Goal: Book appointment/travel/reservation

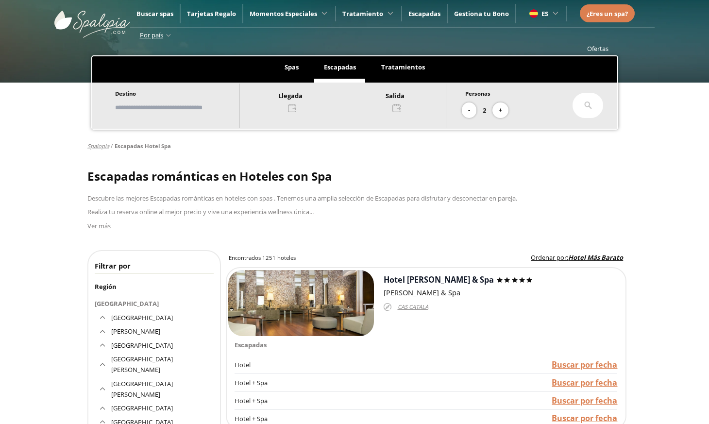
click at [293, 114] on div "Llegada Salida" at bounding box center [342, 105] width 207 height 44
click at [297, 107] on div at bounding box center [343, 101] width 206 height 23
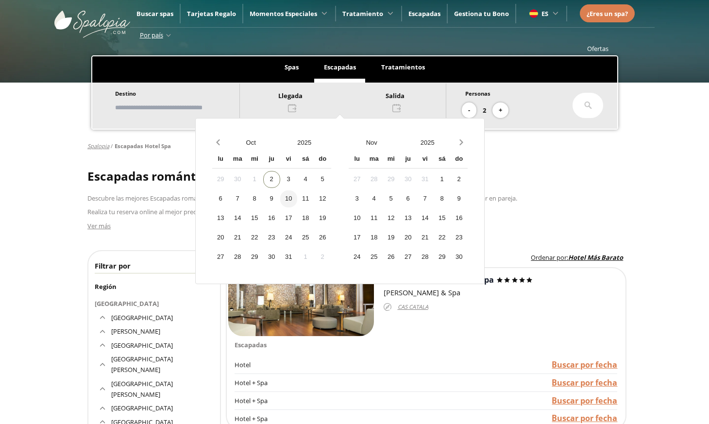
click at [297, 201] on div "10" at bounding box center [288, 198] width 17 height 17
click at [325, 200] on div "12" at bounding box center [322, 198] width 17 height 17
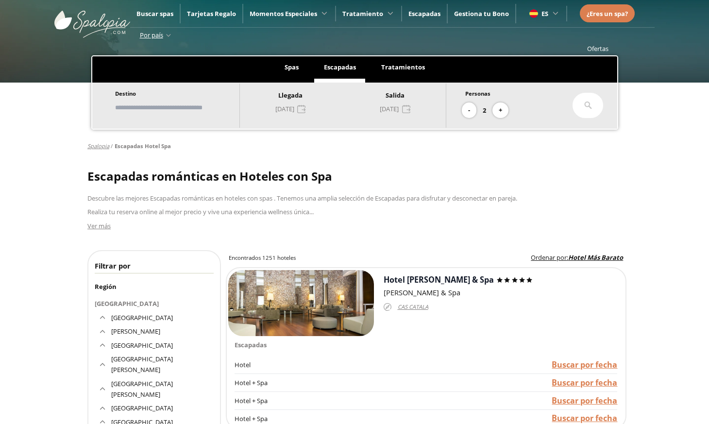
click at [580, 111] on div at bounding box center [587, 105] width 31 height 25
click at [210, 112] on input "text" at bounding box center [172, 107] width 121 height 17
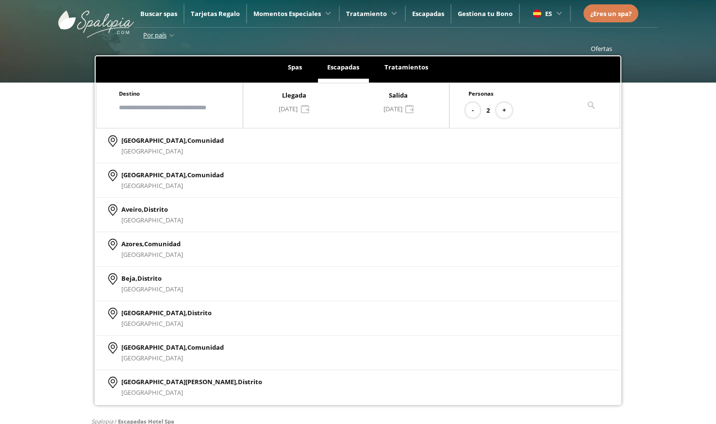
click at [70, 144] on div "**********" at bounding box center [358, 223] width 716 height 363
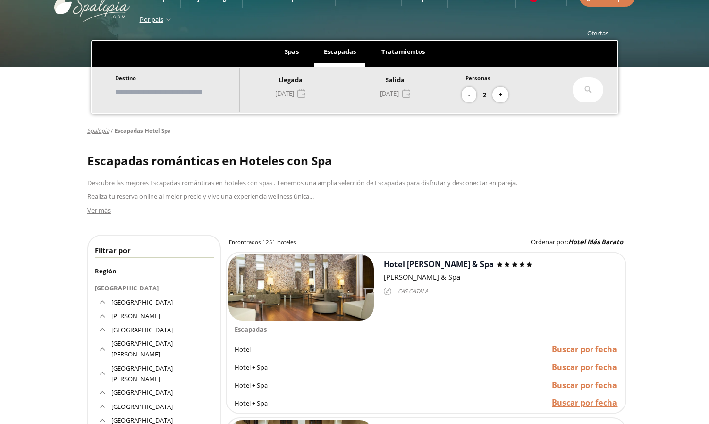
scroll to position [17, 0]
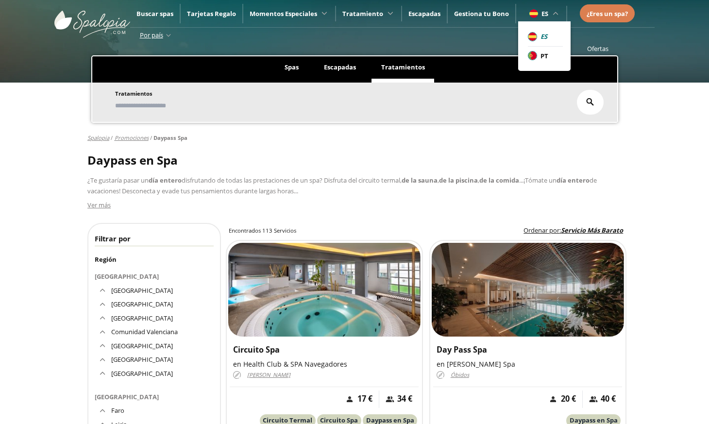
click at [541, 57] on span "PT" at bounding box center [544, 55] width 8 height 11
